Goal: Understand site structure: Understand site structure

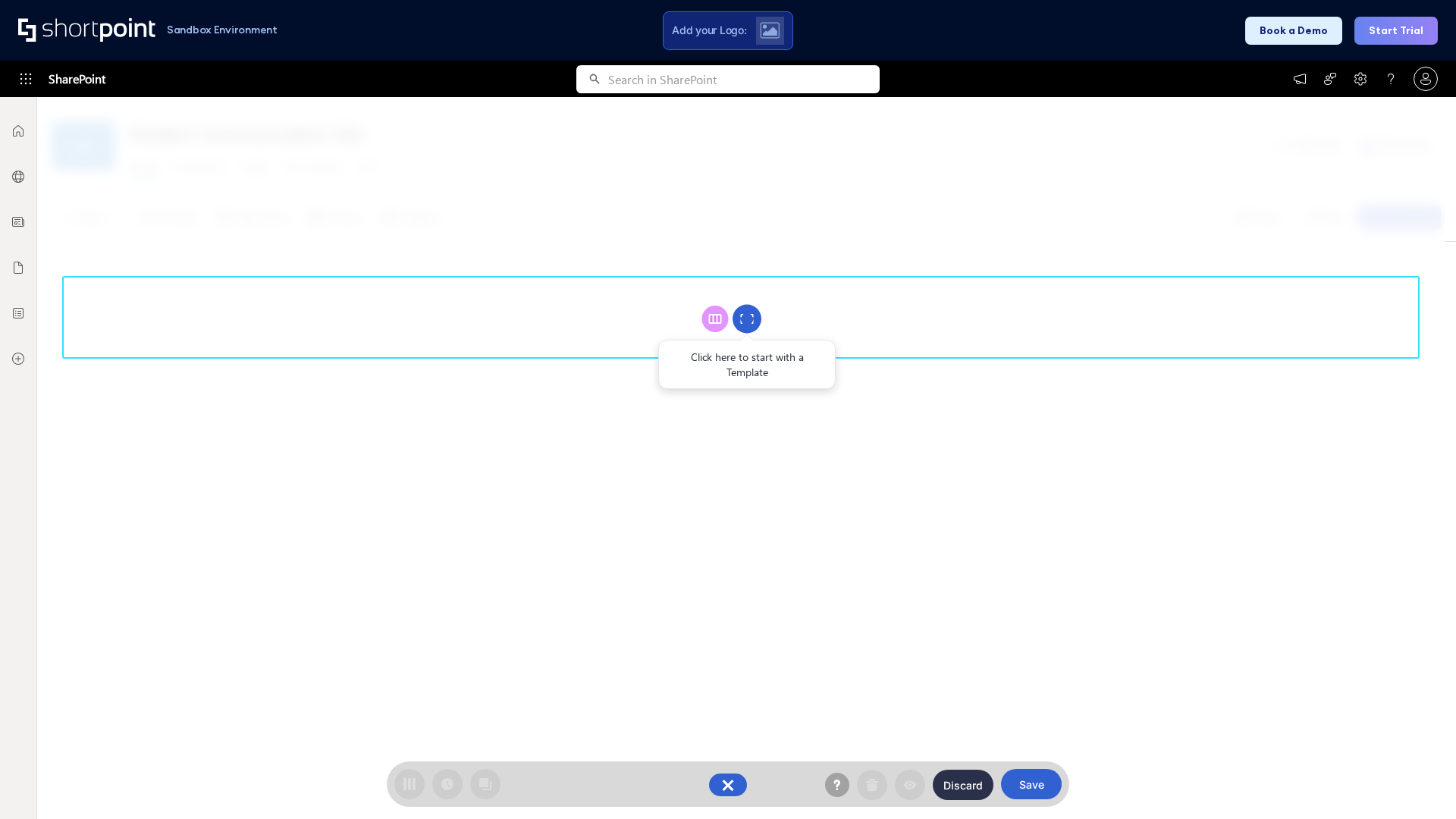
click at [747, 319] on circle at bounding box center [747, 319] width 29 height 29
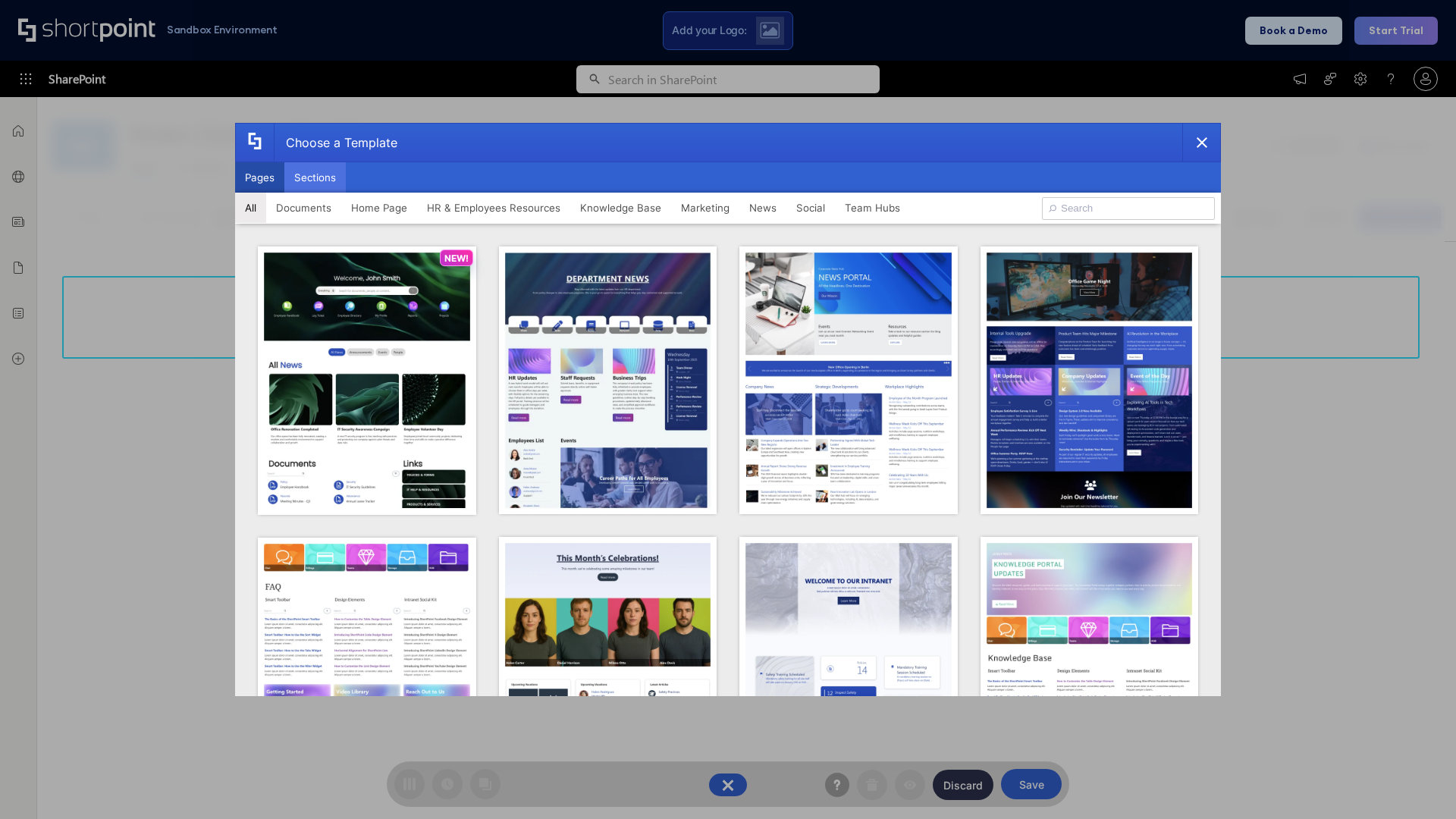
click at [315, 178] on button "Sections" at bounding box center [315, 178] width 61 height 31
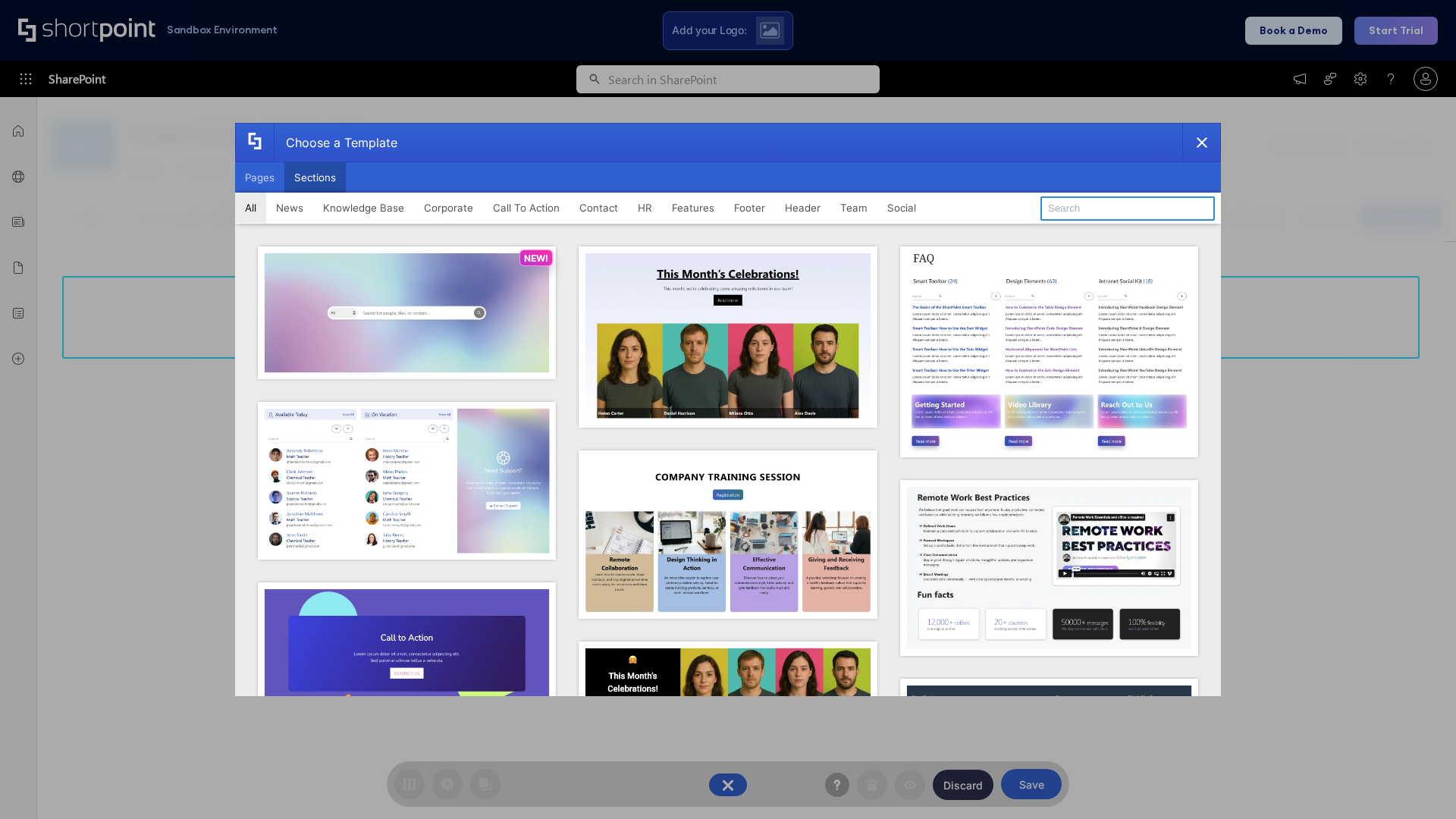
type input "Header 2"
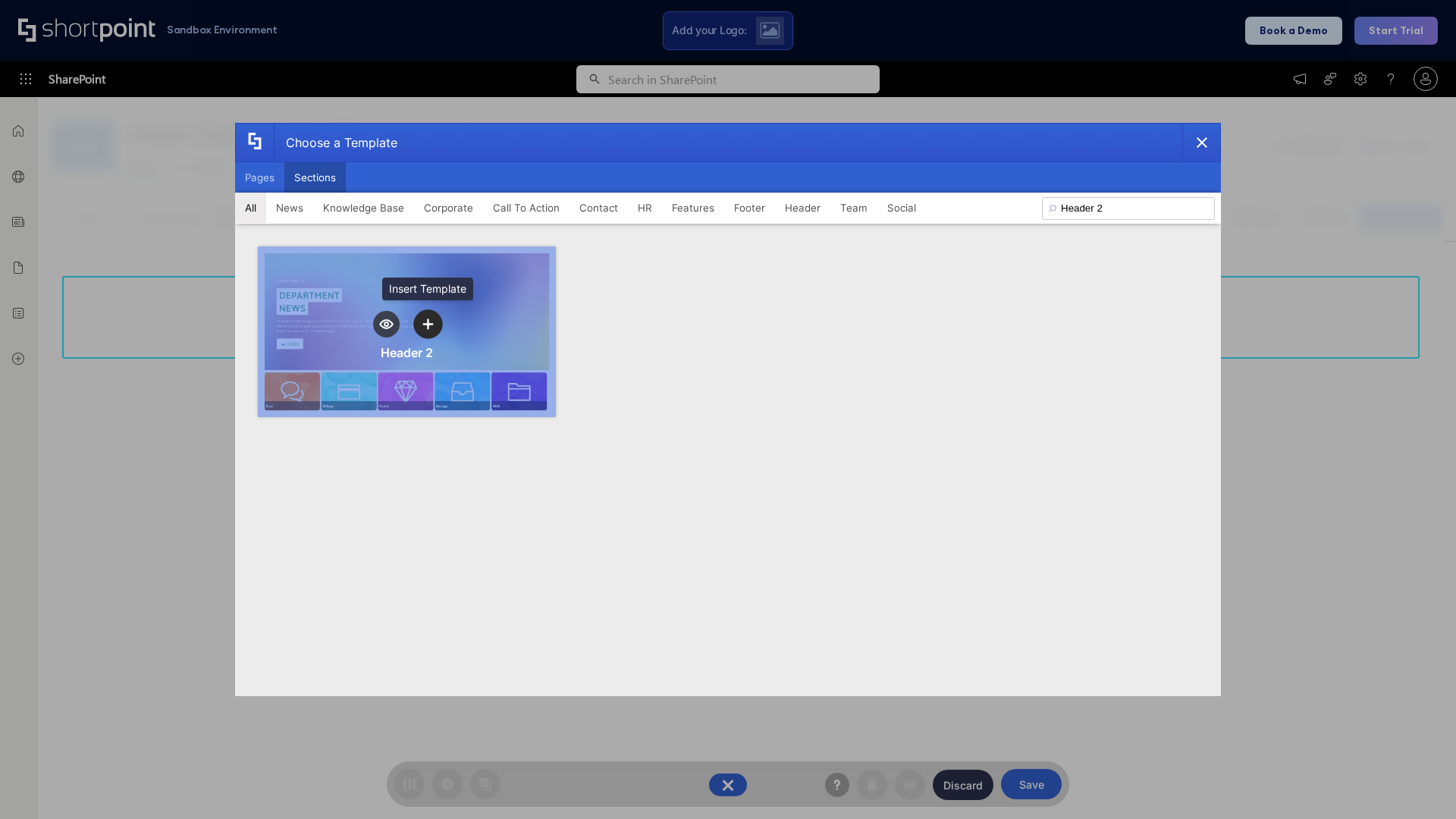
click at [428, 324] on icon "template selector" at bounding box center [428, 324] width 11 height 11
